Goal: Contribute content

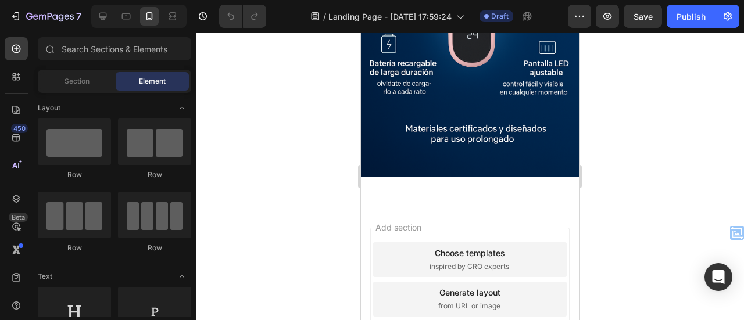
scroll to position [1541, 0]
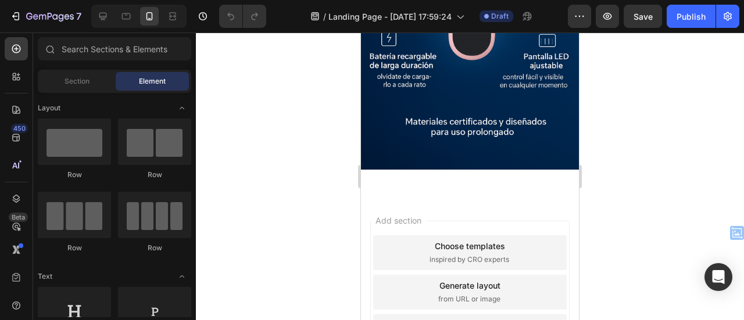
drag, startPoint x: 576, startPoint y: 53, endPoint x: 956, endPoint y: 320, distance: 464.2
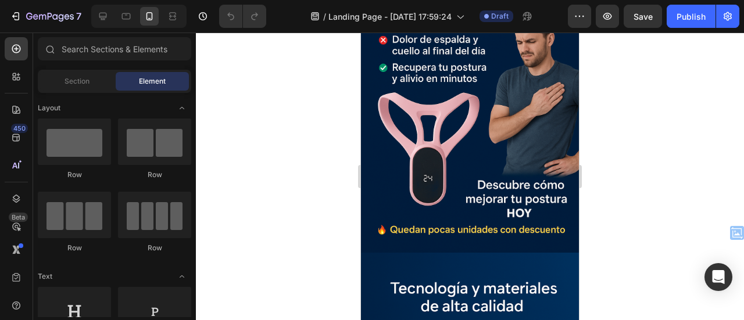
scroll to position [1128, 0]
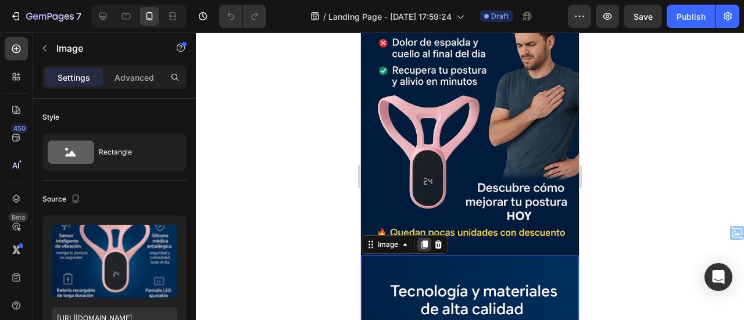
click at [419, 238] on div at bounding box center [425, 245] width 14 height 14
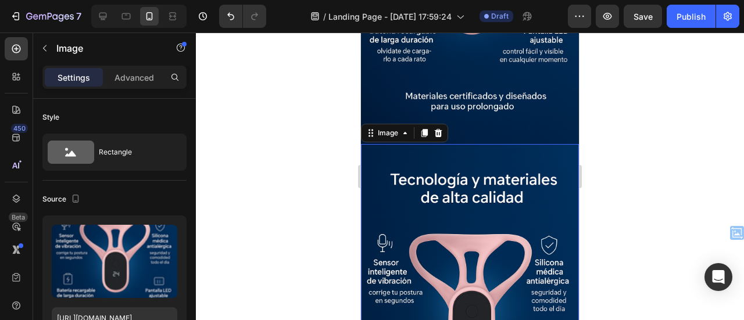
scroll to position [1571, 0]
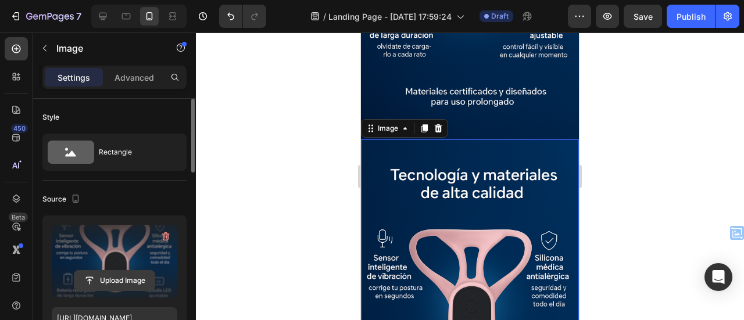
click at [117, 283] on input "file" at bounding box center [114, 281] width 80 height 20
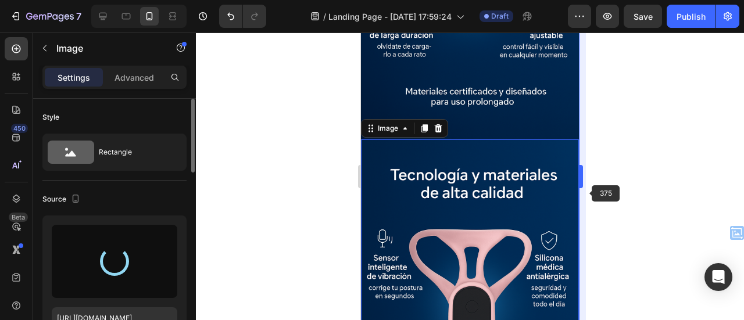
type input "[URL][DOMAIN_NAME]"
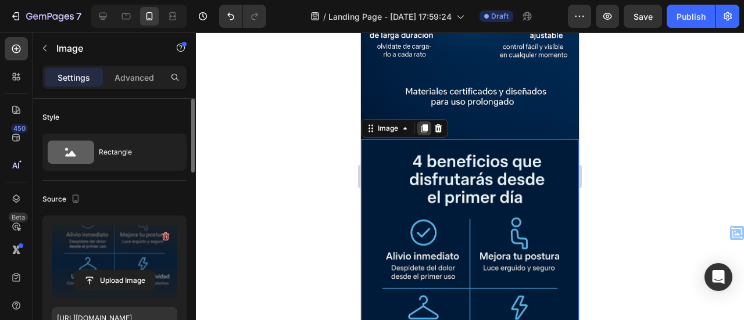
click at [429, 124] on icon at bounding box center [424, 128] width 9 height 9
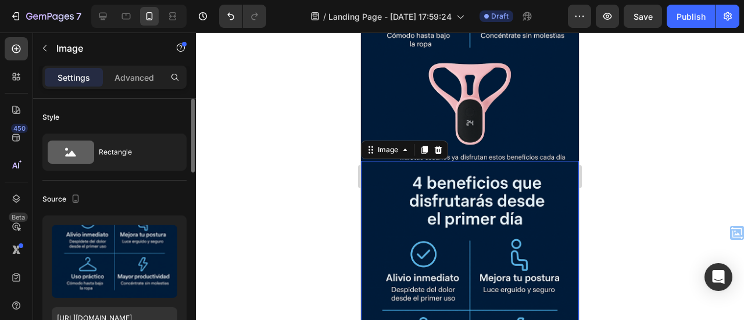
scroll to position [1885, 0]
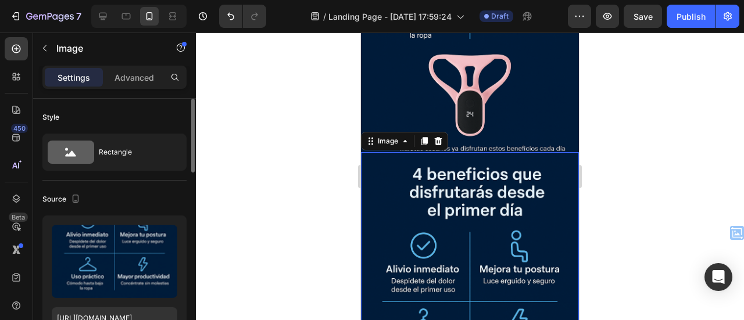
click at [388, 191] on img at bounding box center [470, 315] width 218 height 327
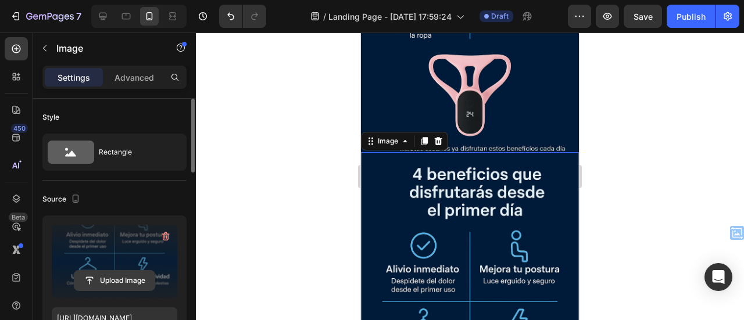
click at [119, 277] on input "file" at bounding box center [114, 281] width 80 height 20
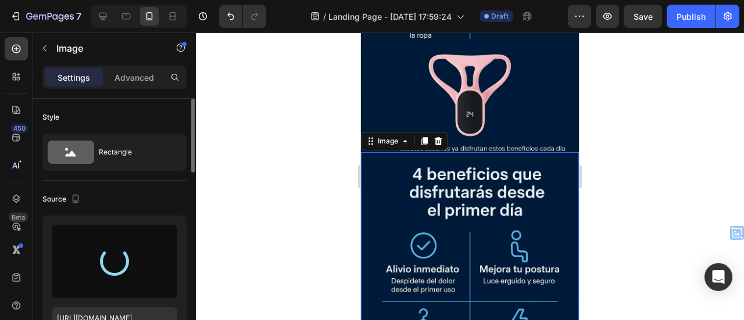
type input "[URL][DOMAIN_NAME]"
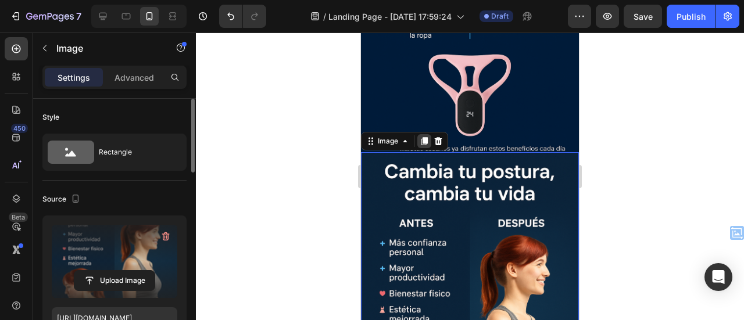
click at [426, 137] on icon at bounding box center [425, 141] width 6 height 8
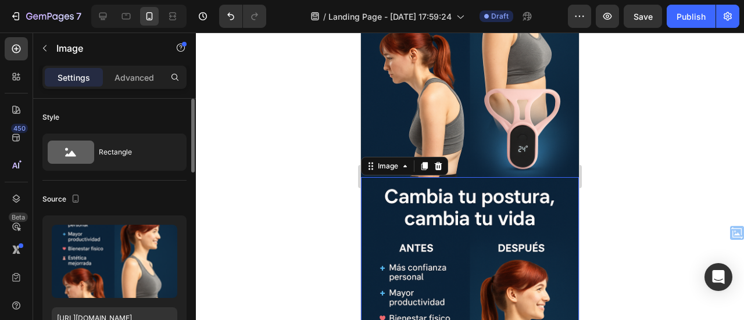
scroll to position [2200, 0]
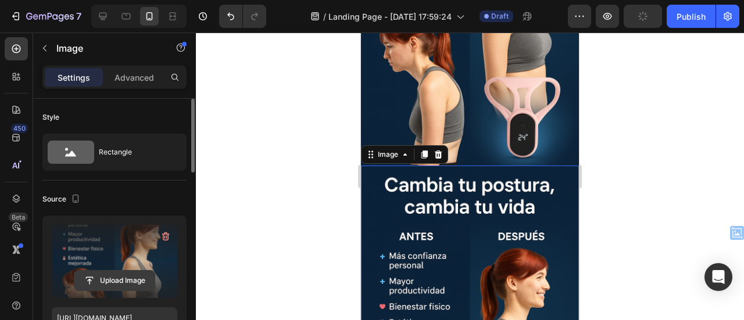
click at [114, 279] on input "file" at bounding box center [114, 281] width 80 height 20
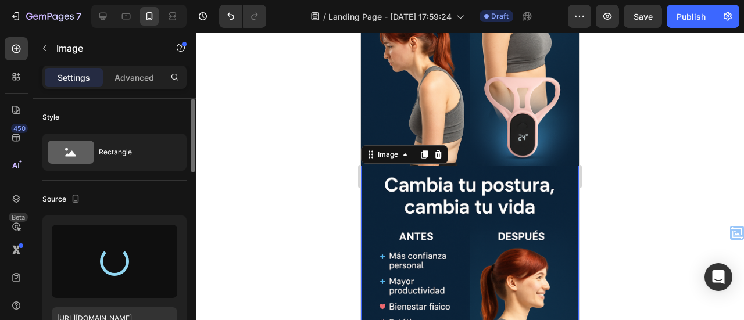
type input "[URL][DOMAIN_NAME]"
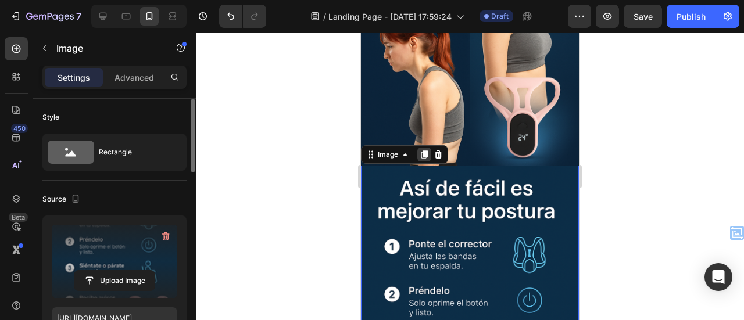
click at [428, 150] on icon at bounding box center [424, 154] width 9 height 9
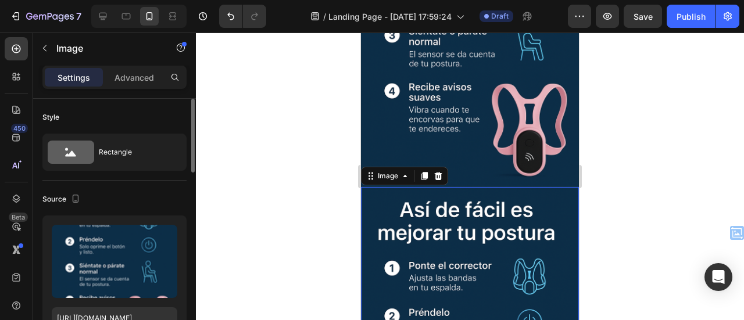
scroll to position [2514, 0]
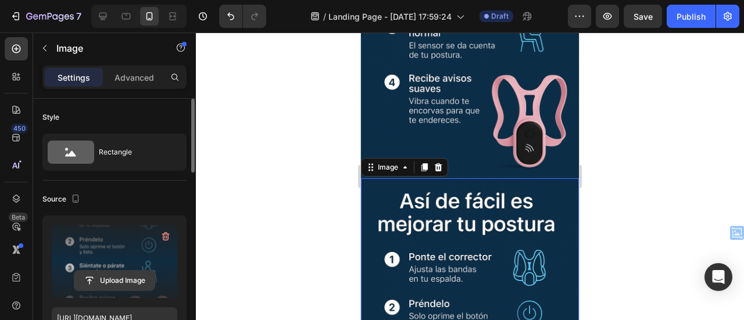
click at [114, 281] on input "file" at bounding box center [114, 281] width 80 height 20
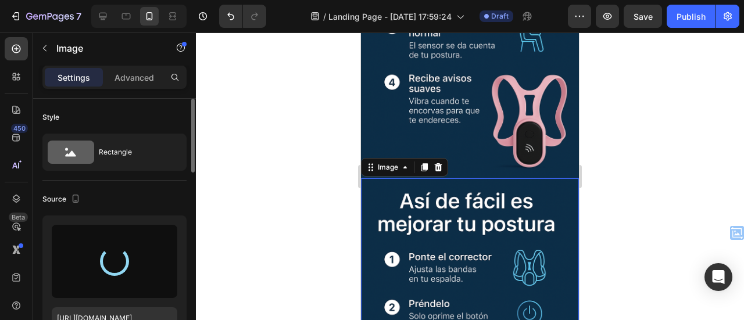
type input "[URL][DOMAIN_NAME]"
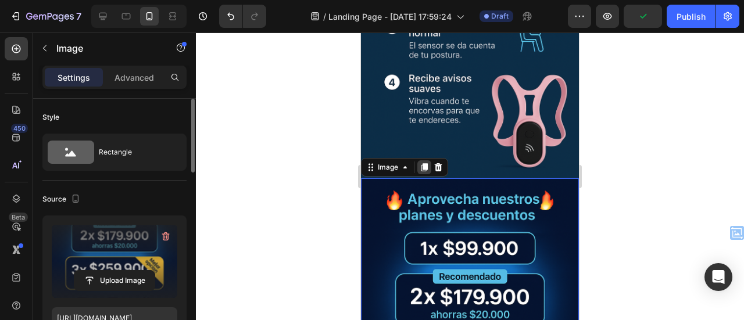
click at [422, 163] on icon at bounding box center [425, 167] width 6 height 8
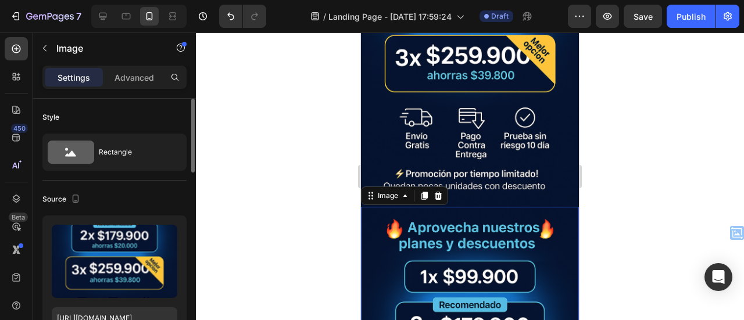
scroll to position [2828, 0]
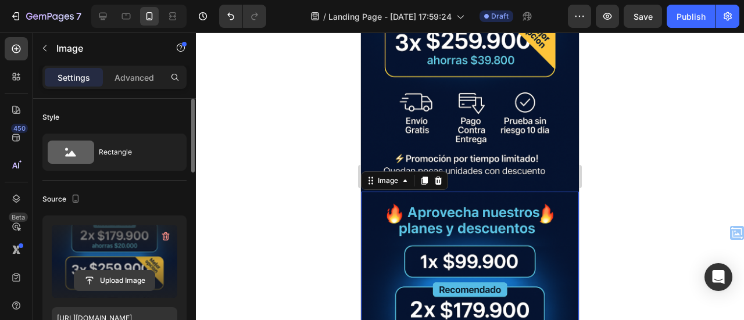
click at [116, 280] on input "file" at bounding box center [114, 281] width 80 height 20
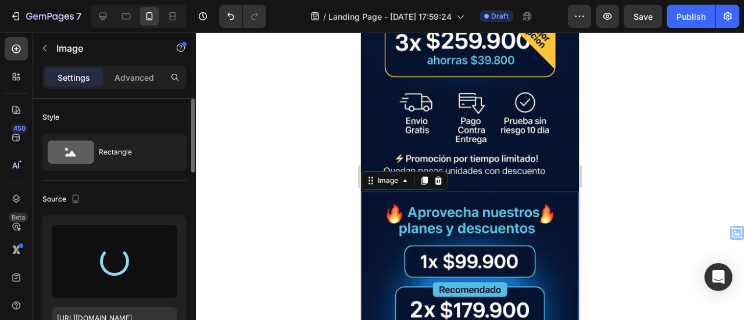
type input "[URL][DOMAIN_NAME]"
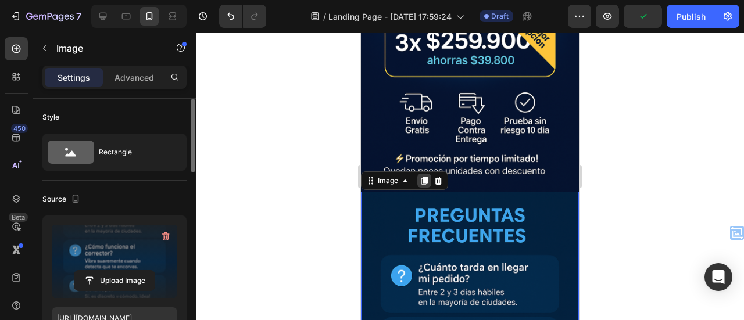
click at [428, 176] on icon at bounding box center [424, 180] width 9 height 9
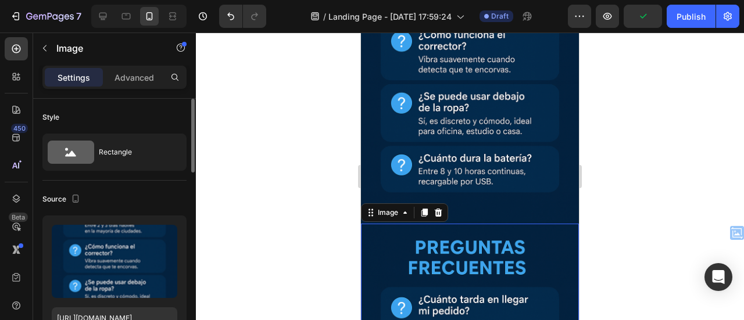
scroll to position [3142, 0]
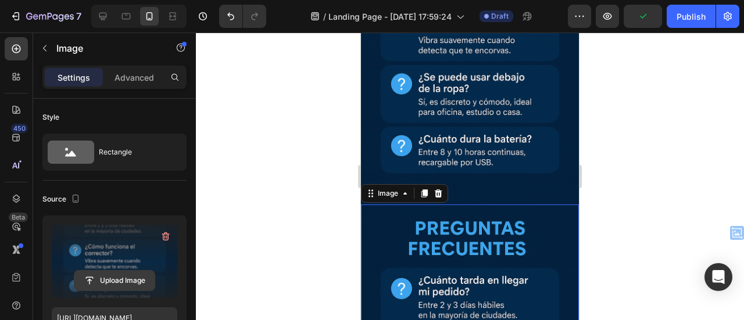
click at [115, 281] on input "file" at bounding box center [114, 281] width 80 height 20
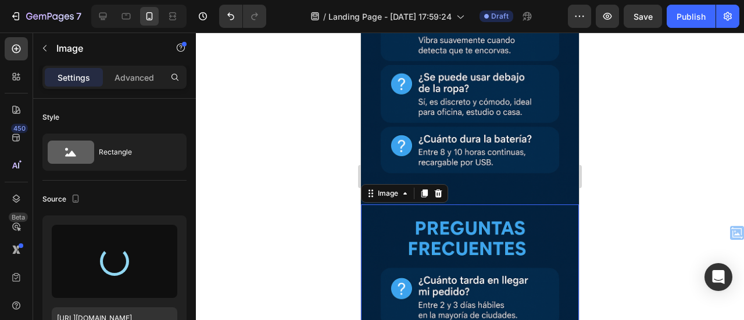
type input "[URL][DOMAIN_NAME]"
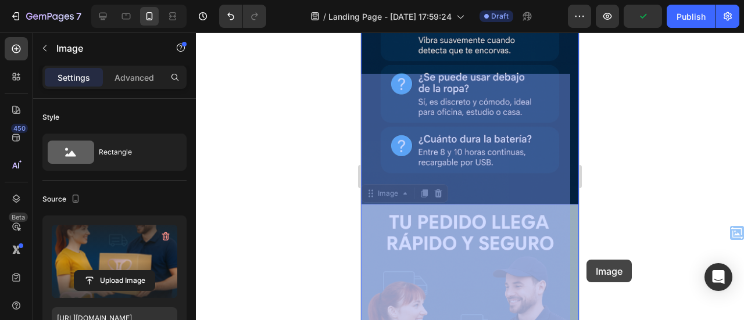
drag, startPoint x: 570, startPoint y: 263, endPoint x: 587, endPoint y: 260, distance: 17.2
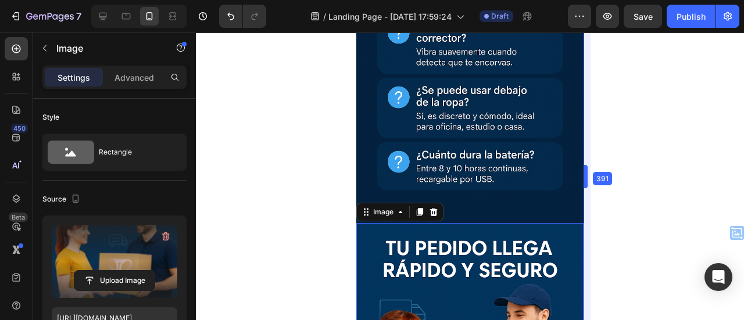
scroll to position [3267, 0]
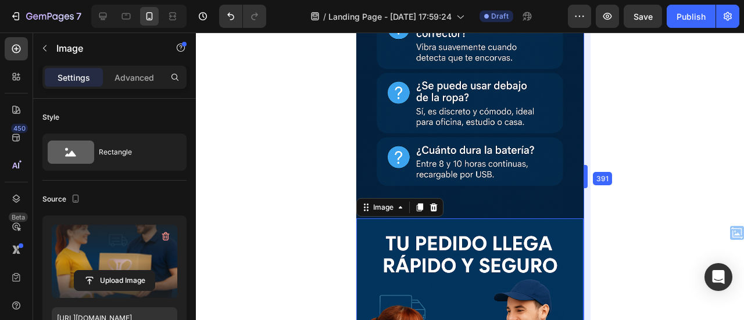
drag, startPoint x: 580, startPoint y: 176, endPoint x: 590, endPoint y: 181, distance: 10.7
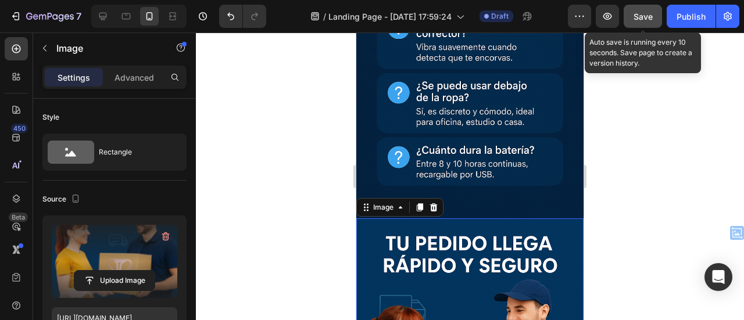
click at [644, 9] on button "Save" at bounding box center [643, 16] width 38 height 23
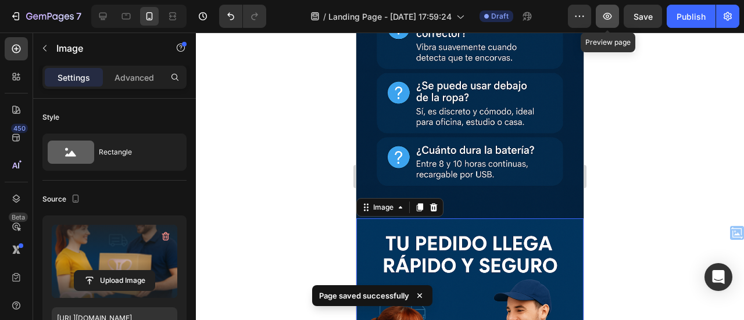
click at [606, 18] on icon "button" at bounding box center [608, 16] width 9 height 7
